Goal: Find specific page/section: Find specific page/section

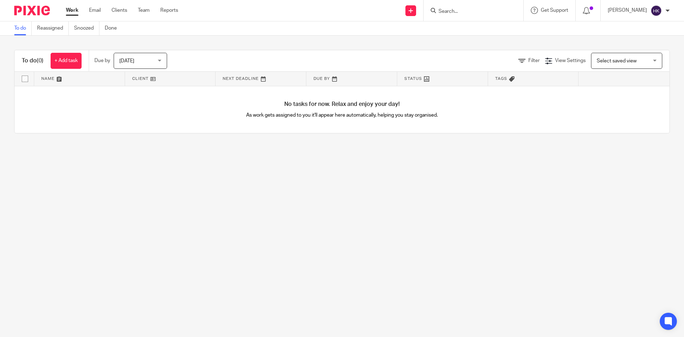
click at [455, 14] on input "Search" at bounding box center [470, 12] width 64 height 6
type input "t"
type input "raza and shama"
click button "submit" at bounding box center [0, 0] width 0 height 0
drag, startPoint x: 516, startPoint y: 10, endPoint x: 442, endPoint y: 33, distance: 78.1
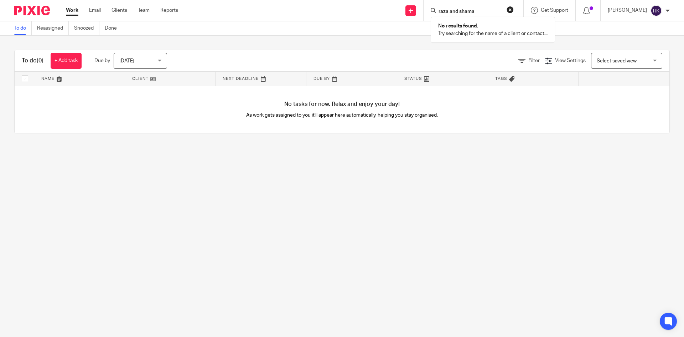
click at [514, 10] on button "reset" at bounding box center [510, 9] width 7 height 7
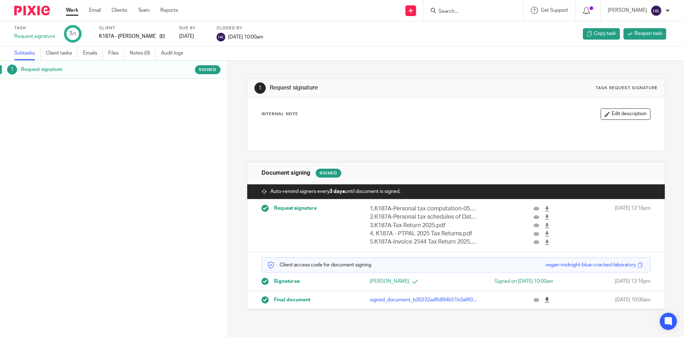
click at [544, 300] on link at bounding box center [548, 299] width 9 height 7
